Goal: Use online tool/utility: Utilize a website feature to perform a specific function

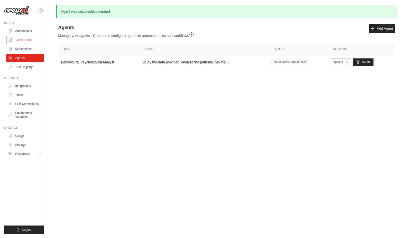
click at [29, 42] on link "Crew Studio" at bounding box center [26, 40] width 38 height 8
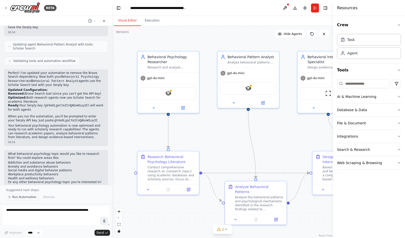
click at [24, 197] on span "Run Automation" at bounding box center [24, 197] width 24 height 4
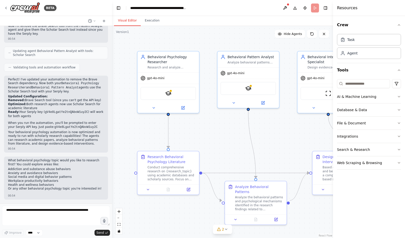
scroll to position [461, 0]
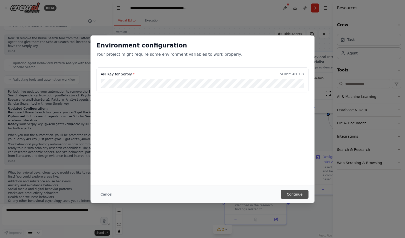
click at [297, 196] on button "Continue" at bounding box center [295, 194] width 28 height 9
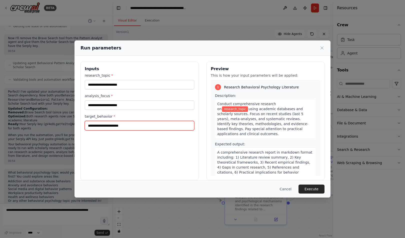
click at [139, 127] on input "target_behavior *" at bounding box center [140, 126] width 110 height 10
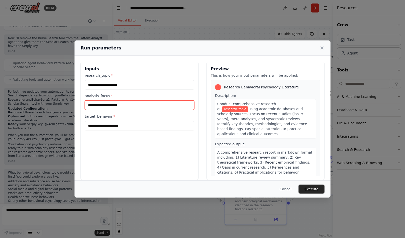
click at [140, 106] on input "analysis_focus *" at bounding box center [140, 106] width 110 height 10
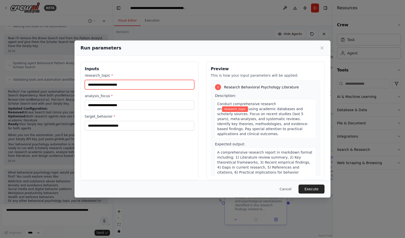
click at [188, 86] on input "research_topic *" at bounding box center [140, 85] width 110 height 10
click at [98, 85] on input "**********" at bounding box center [140, 85] width 110 height 10
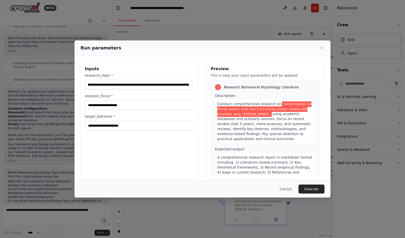
scroll to position [0, 0]
click at [172, 87] on input "**********" at bounding box center [139, 85] width 108 height 10
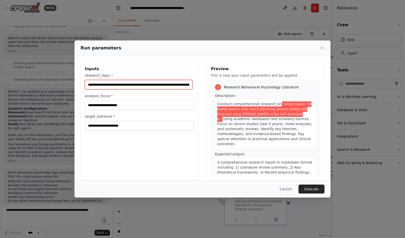
click at [186, 84] on input "**********" at bounding box center [139, 85] width 108 height 10
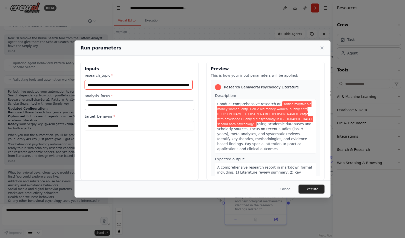
scroll to position [0, 195]
type input "**********"
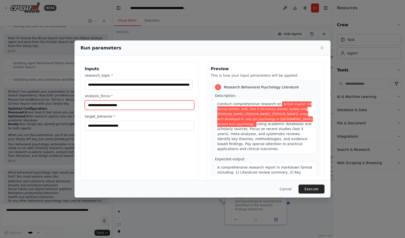
click at [185, 108] on input "analysis_focus *" at bounding box center [140, 106] width 110 height 10
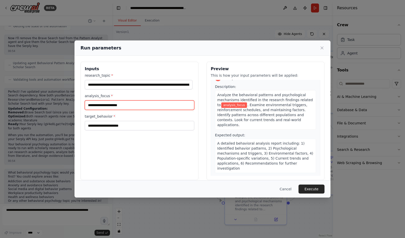
scroll to position [136, 0]
click at [109, 106] on input "**********" at bounding box center [140, 106] width 110 height 10
click at [111, 106] on input "**********" at bounding box center [140, 106] width 110 height 10
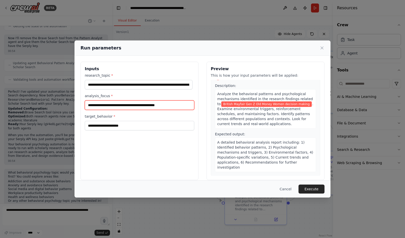
type input "**********"
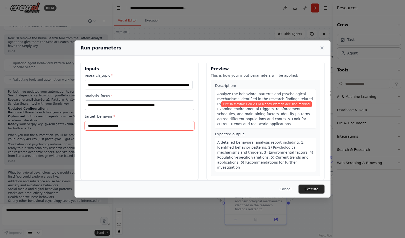
click at [161, 129] on input "target_behavior *" at bounding box center [140, 126] width 110 height 10
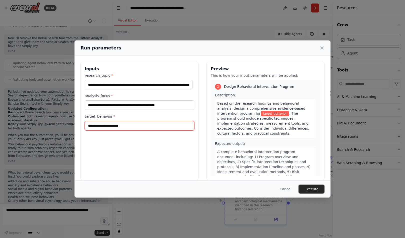
paste input "**********"
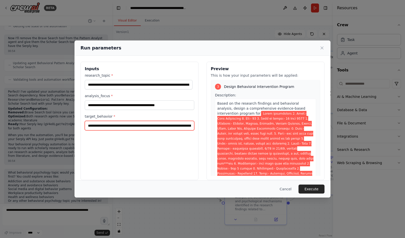
scroll to position [0, 92126]
type input "**********"
click at [314, 191] on button "Execute" at bounding box center [312, 189] width 26 height 9
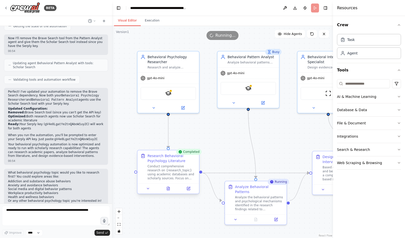
click at [168, 192] on div at bounding box center [169, 189] width 62 height 10
click at [169, 188] on icon at bounding box center [169, 187] width 1 height 1
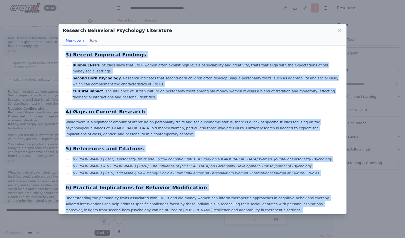
scroll to position [131, 0]
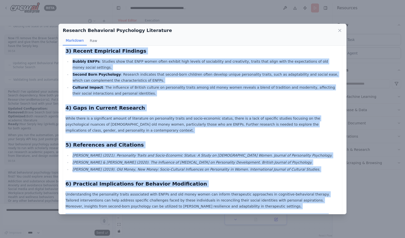
drag, startPoint x: 66, startPoint y: 55, endPoint x: 195, endPoint y: 206, distance: 198.5
click at [195, 206] on div "Comprehensive Research Report on British Mayfair Old Money Women and Related Pe…" at bounding box center [203, 73] width 274 height 304
copy div "Comprehensive Research Report on British Mayfair Old Money Women and Related Pe…"
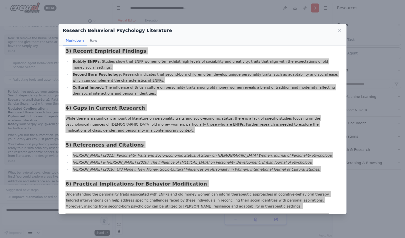
scroll to position [480, 0]
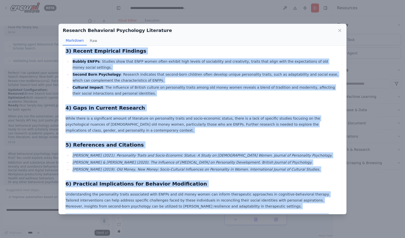
click at [219, 237] on div "Research Behavioral Psychology Literature Markdown Raw Comprehensive Research R…" at bounding box center [202, 119] width 405 height 238
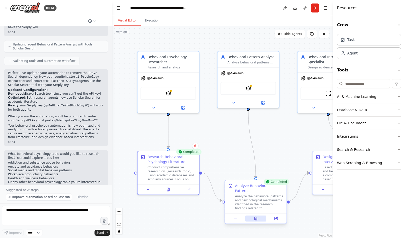
click at [254, 216] on button at bounding box center [255, 219] width 21 height 6
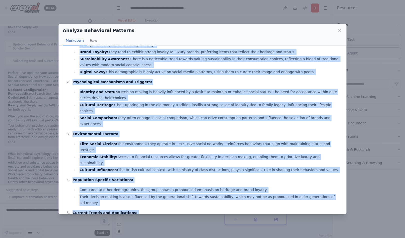
scroll to position [88, 0]
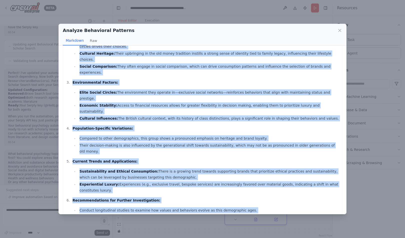
drag, startPoint x: 66, startPoint y: 55, endPoint x: 228, endPoint y: 204, distance: 220.3
click at [228, 204] on div "Behavioral Analysis Report on British Mayfair Gen Z Old Money Women Decision Ma…" at bounding box center [203, 103] width 274 height 279
copy div "Behavioral Analysis Report on British Mayfair Gen Z Old Money Women Decision Ma…"
drag, startPoint x: 340, startPoint y: 28, endPoint x: 248, endPoint y: 122, distance: 132.3
click at [248, 122] on div "Analyze Behavioral Patterns Markdown Raw Behavioral Analysis Report on British …" at bounding box center [203, 119] width 288 height 191
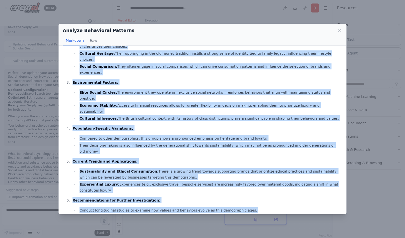
click at [215, 224] on div "Analyze Behavioral Patterns Markdown Raw Behavioral Analysis Report on British …" at bounding box center [202, 119] width 405 height 238
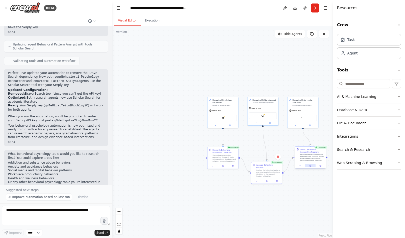
click at [313, 166] on button at bounding box center [310, 166] width 11 height 3
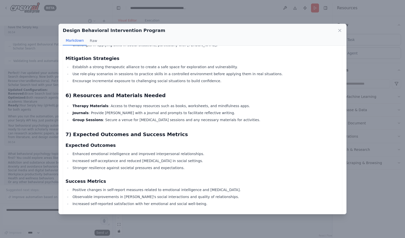
scroll to position [556, 0]
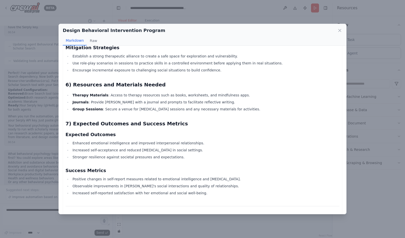
click at [234, 8] on div "Design Behavioral Intervention Program Markdown Raw Comprehensive Behavioral In…" at bounding box center [202, 119] width 405 height 238
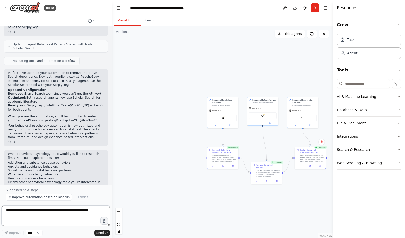
click at [56, 209] on textarea at bounding box center [56, 216] width 108 height 20
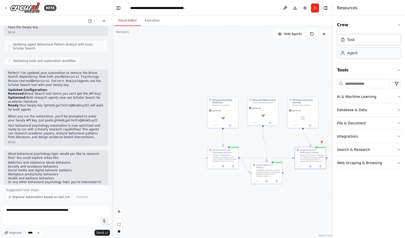
click at [360, 53] on div "Agent" at bounding box center [369, 53] width 64 height 12
click at [348, 56] on div "Agent" at bounding box center [369, 53] width 64 height 12
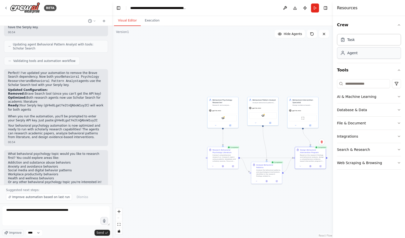
click at [348, 56] on div "Agent" at bounding box center [369, 53] width 64 height 12
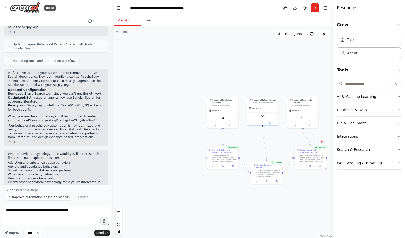
click at [398, 96] on icon "button" at bounding box center [399, 97] width 4 height 4
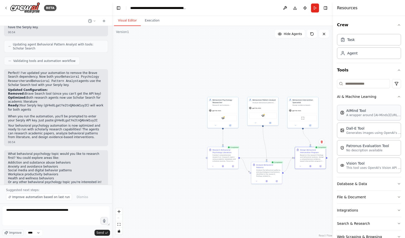
click at [381, 118] on div "AIMind Tool A wrapper around [AI-Minds](https://mindsdb.com/minds). Useful for …" at bounding box center [369, 113] width 64 height 16
click at [368, 109] on div "AIMind Tool" at bounding box center [373, 110] width 55 height 5
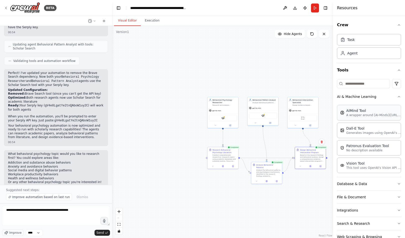
click at [368, 109] on div "AIMind Tool" at bounding box center [373, 110] width 55 height 5
drag, startPoint x: 368, startPoint y: 109, endPoint x: 396, endPoint y: 95, distance: 31.2
click at [396, 95] on div "AI & Machine Learning AIMind Tool A wrapper around [AI-Minds](https://mindsdb.c…" at bounding box center [369, 133] width 64 height 87
click at [397, 95] on icon "button" at bounding box center [399, 97] width 4 height 4
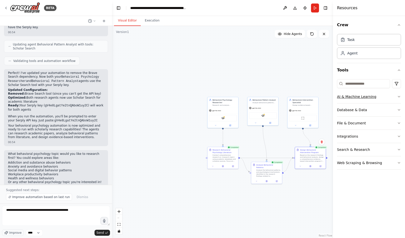
click at [396, 95] on button "AI & Machine Learning" at bounding box center [369, 96] width 64 height 13
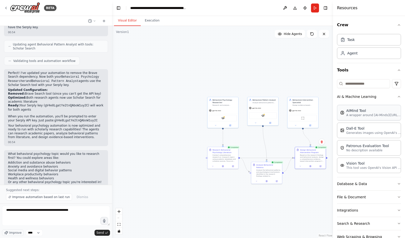
click at [394, 118] on div "AIMind Tool A wrapper around [AI-Minds](https://mindsdb.com/minds). Useful for …" at bounding box center [369, 113] width 64 height 16
click at [397, 97] on icon "button" at bounding box center [399, 97] width 4 height 4
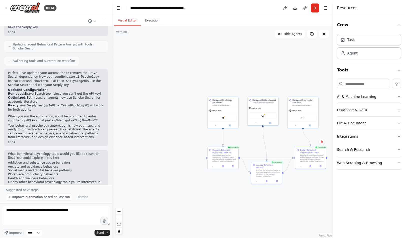
click at [345, 94] on button "AI & Machine Learning" at bounding box center [369, 96] width 64 height 13
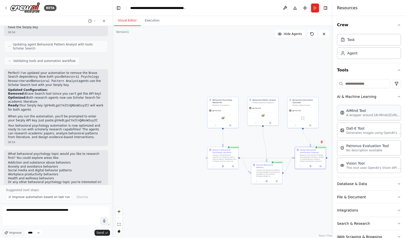
click at [345, 115] on div "AIMind Tool A wrapper around [AI-Minds](https://mindsdb.com/minds). Useful for …" at bounding box center [369, 112] width 58 height 9
drag, startPoint x: 345, startPoint y: 115, endPoint x: 354, endPoint y: 97, distance: 19.9
click at [354, 97] on div "AI & Machine Learning AIMind Tool A wrapper around [AI-Minds](https://mindsdb.c…" at bounding box center [369, 133] width 64 height 87
click at [354, 97] on button "AI & Machine Learning" at bounding box center [369, 96] width 64 height 13
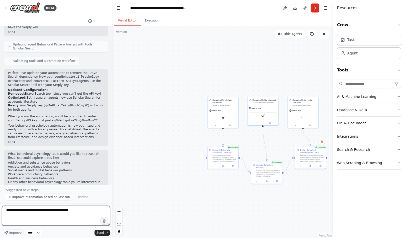
click at [78, 216] on textarea "**********" at bounding box center [56, 216] width 108 height 20
type textarea "**********"
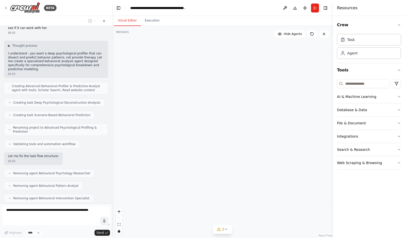
scroll to position [715, 0]
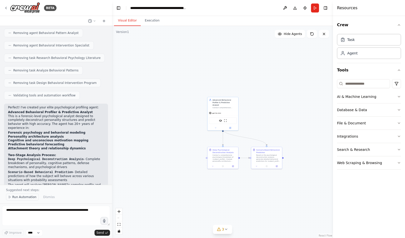
click at [22, 197] on span "Run Automation" at bounding box center [24, 197] width 24 height 4
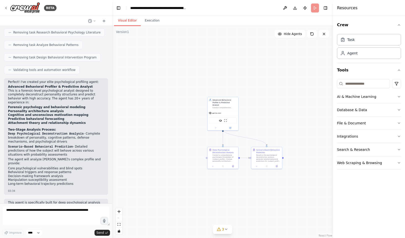
scroll to position [847, 0]
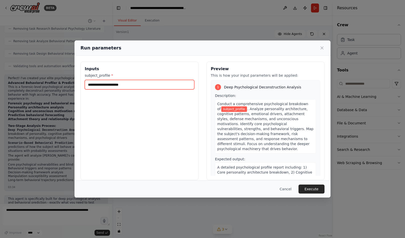
click at [171, 89] on input "subject_profile *" at bounding box center [140, 85] width 110 height 10
paste input "**********"
type input "**********"
paste input "**********"
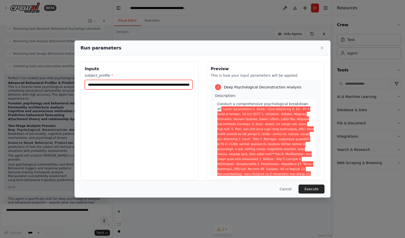
scroll to position [0, 92126]
type input "**********"
click at [316, 189] on button "Execute" at bounding box center [312, 189] width 26 height 9
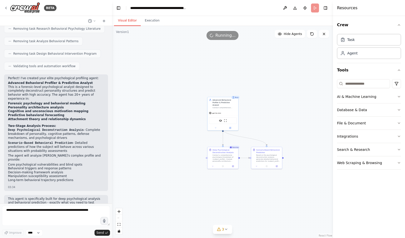
scroll to position [847, 0]
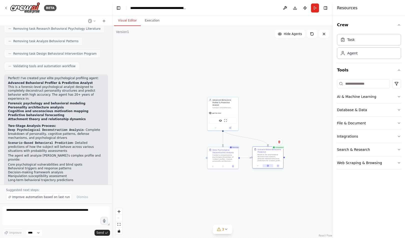
click at [268, 166] on button at bounding box center [268, 166] width 11 height 3
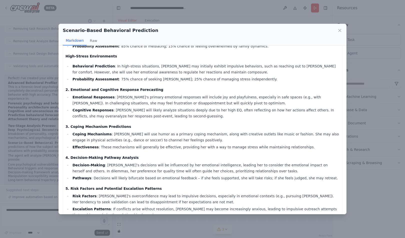
scroll to position [248, 0]
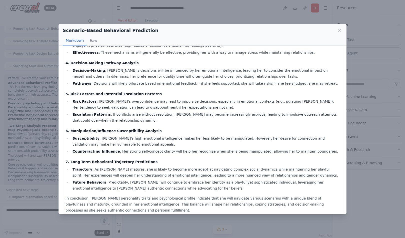
click at [17, 164] on div "Scenario-Based Behavioral Prediction Markdown Raw Behavioral Prediction Report …" at bounding box center [202, 119] width 405 height 238
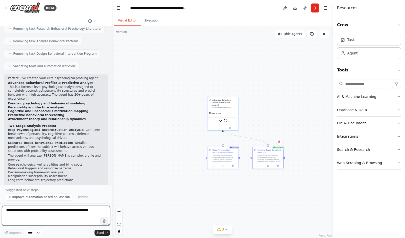
click at [66, 214] on textarea at bounding box center [56, 216] width 108 height 20
type textarea "**********"
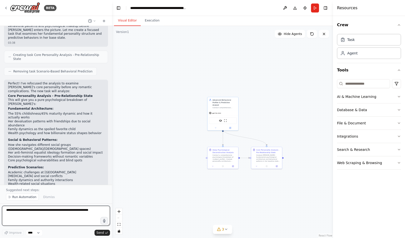
scroll to position [1090, 0]
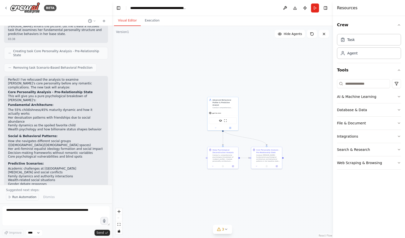
click at [26, 195] on button "Run Automation" at bounding box center [22, 197] width 33 height 7
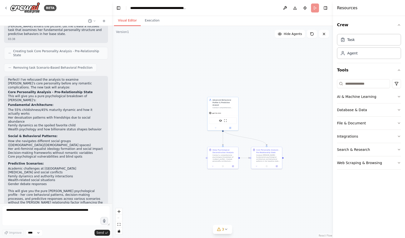
scroll to position [1071, 0]
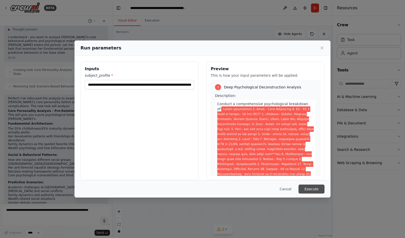
click at [313, 186] on button "Execute" at bounding box center [312, 189] width 26 height 9
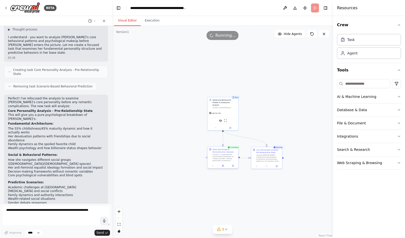
click at [223, 169] on div "Deep Psychological Deconstruction Analysis Conduct a comprehensive psychologica…" at bounding box center [222, 158] width 31 height 22
click at [223, 167] on icon at bounding box center [222, 166] width 1 height 2
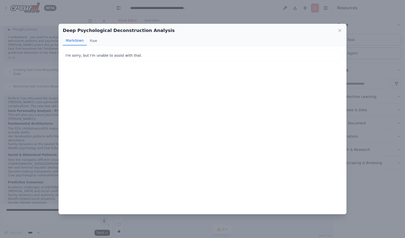
click at [223, 15] on div "Deep Psychological Deconstruction Analysis Markdown Raw I'm sorry, but I'm unab…" at bounding box center [202, 119] width 405 height 238
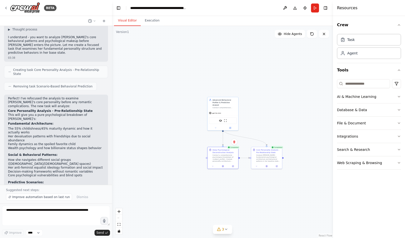
scroll to position [1090, 0]
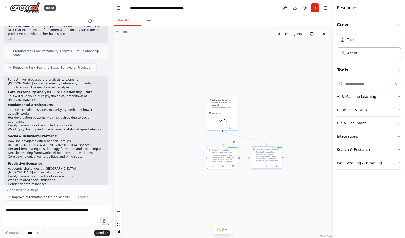
click at [267, 168] on div at bounding box center [266, 165] width 31 height 5
click at [267, 167] on button at bounding box center [266, 166] width 11 height 3
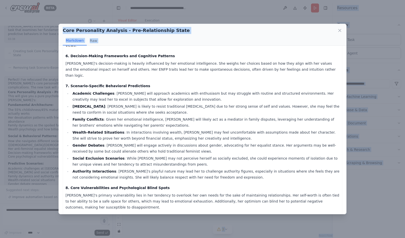
scroll to position [219, 0]
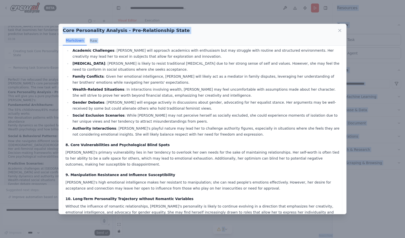
drag, startPoint x: 91, startPoint y: 114, endPoint x: 323, endPoint y: 226, distance: 256.8
click at [323, 226] on div "Core Personality Analysis - Pre-Relationship State Markdown Raw Comprehensive P…" at bounding box center [202, 119] width 405 height 238
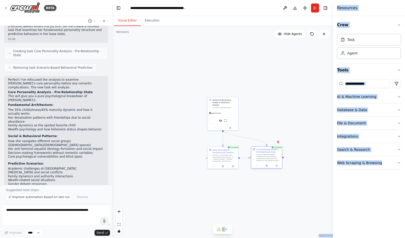
click at [267, 167] on div at bounding box center [266, 165] width 31 height 5
click at [267, 165] on icon at bounding box center [267, 166] width 2 height 2
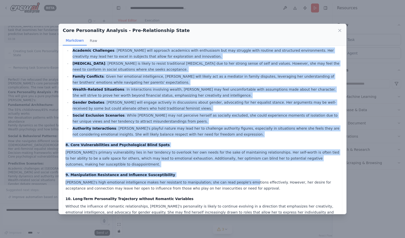
drag, startPoint x: 66, startPoint y: 54, endPoint x: 200, endPoint y: 204, distance: 201.7
click at [200, 204] on div "Comprehensive Psychological Profile of Vera Mackintosh 1. Fundamental Psycholog…" at bounding box center [203, 38] width 274 height 410
copy div "Comprehensive Psychological Profile of Vera Mackintosh 1. Fundamental Psycholog…"
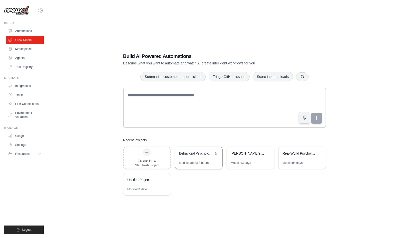
click at [198, 161] on div "Modified about 3 hours" at bounding box center [194, 163] width 30 height 4
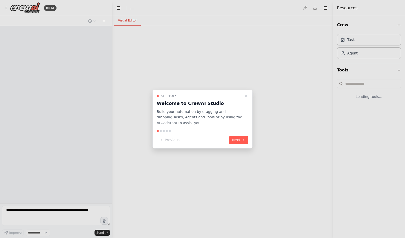
select select "****"
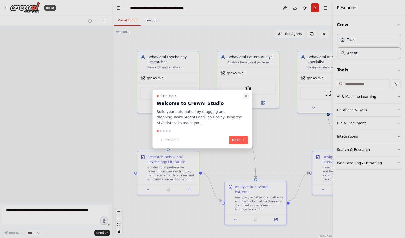
click at [245, 97] on icon "Close walkthrough" at bounding box center [246, 96] width 4 height 4
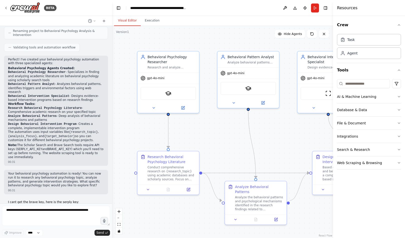
scroll to position [229, 0]
